Goal: Find specific page/section: Find specific page/section

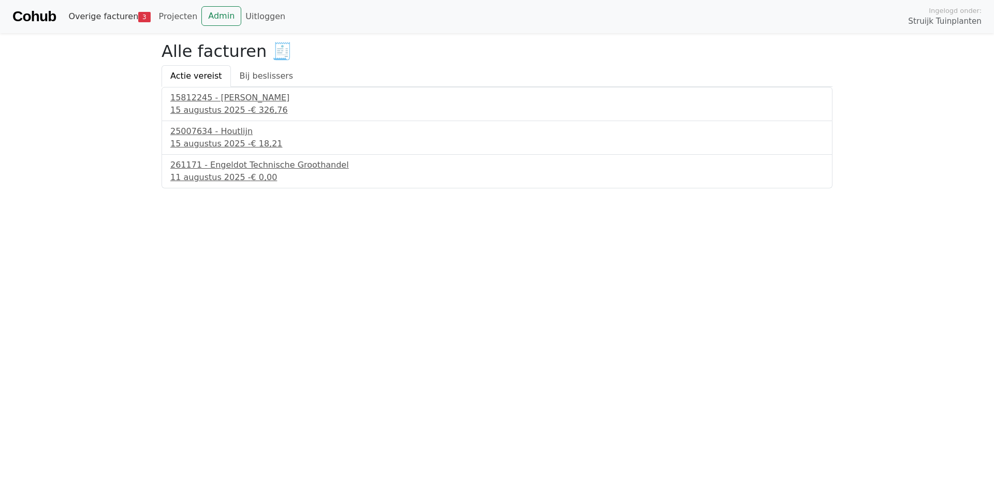
click at [110, 21] on link "Overige facturen 3" at bounding box center [109, 16] width 90 height 21
click at [215, 17] on link "Admin" at bounding box center [221, 16] width 40 height 20
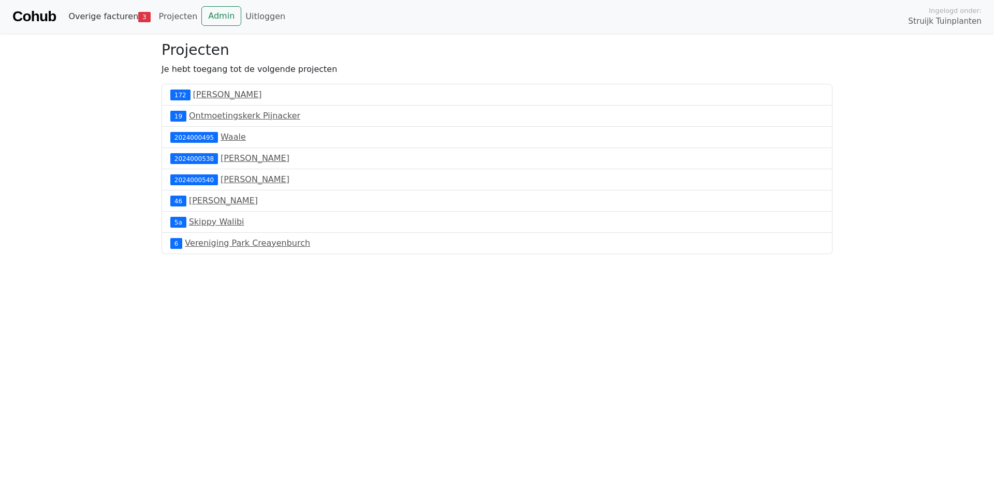
click at [98, 12] on link "Overige facturen 3" at bounding box center [109, 16] width 90 height 21
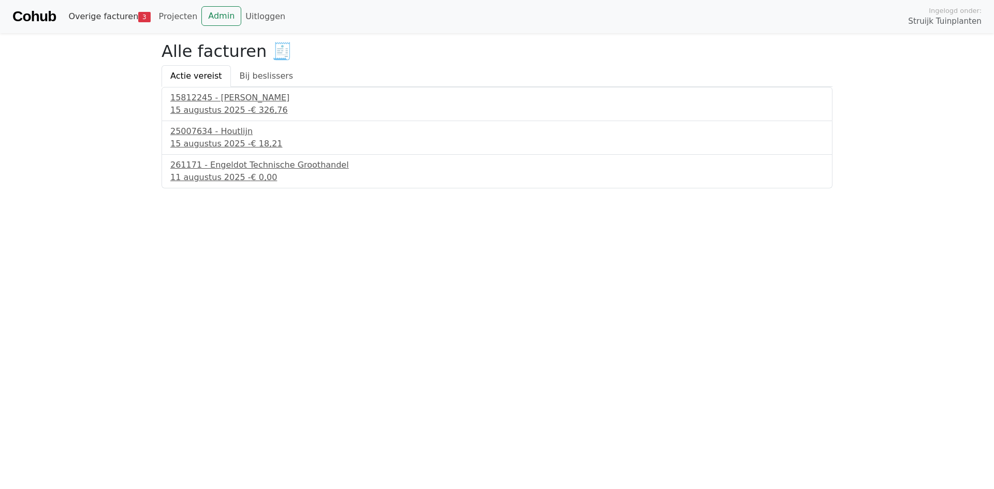
click at [122, 18] on link "Overige facturen 3" at bounding box center [109, 16] width 90 height 21
click at [229, 165] on div "261171 - Engeldot Technische Groothandel" at bounding box center [497, 165] width 654 height 12
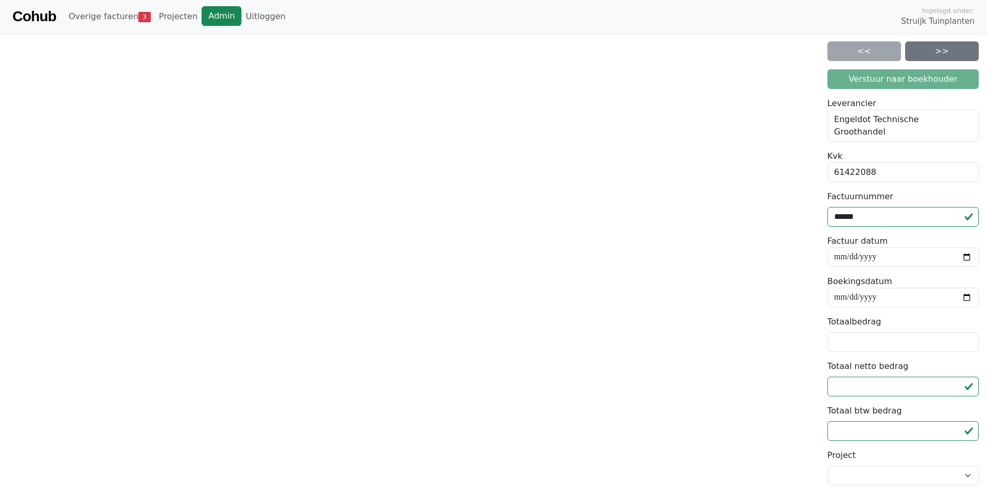
click at [214, 17] on link "Admin" at bounding box center [221, 16] width 40 height 20
